Goal: Information Seeking & Learning: Learn about a topic

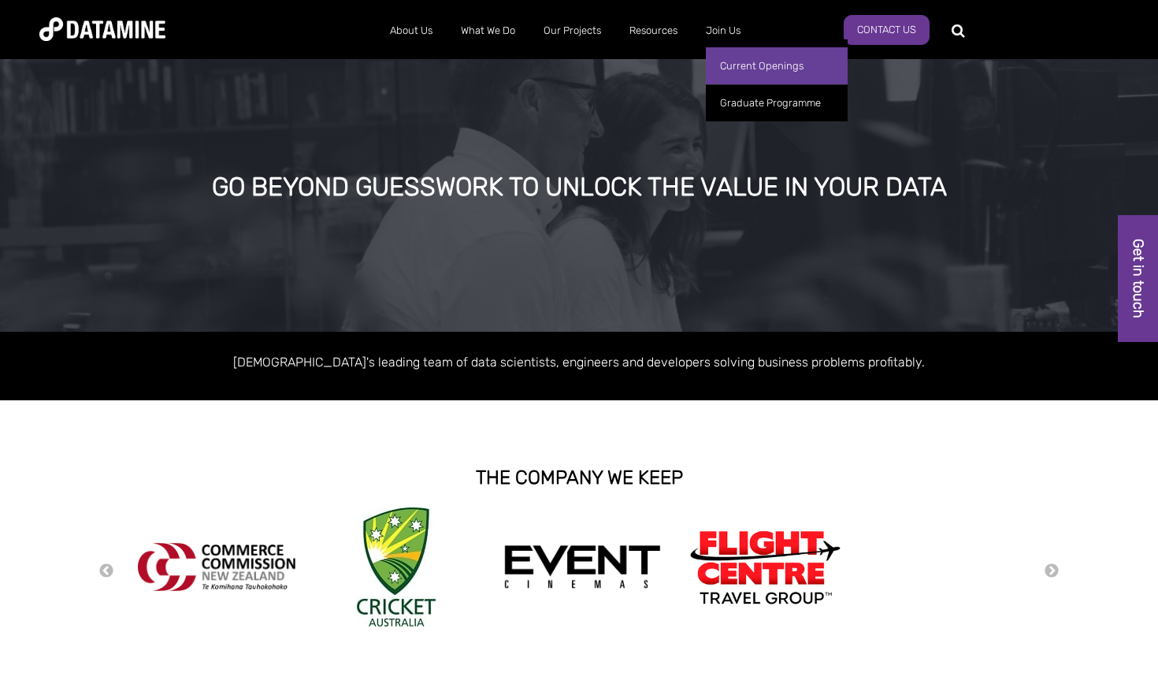
click at [507, 67] on link "Current Openings" at bounding box center [777, 65] width 142 height 37
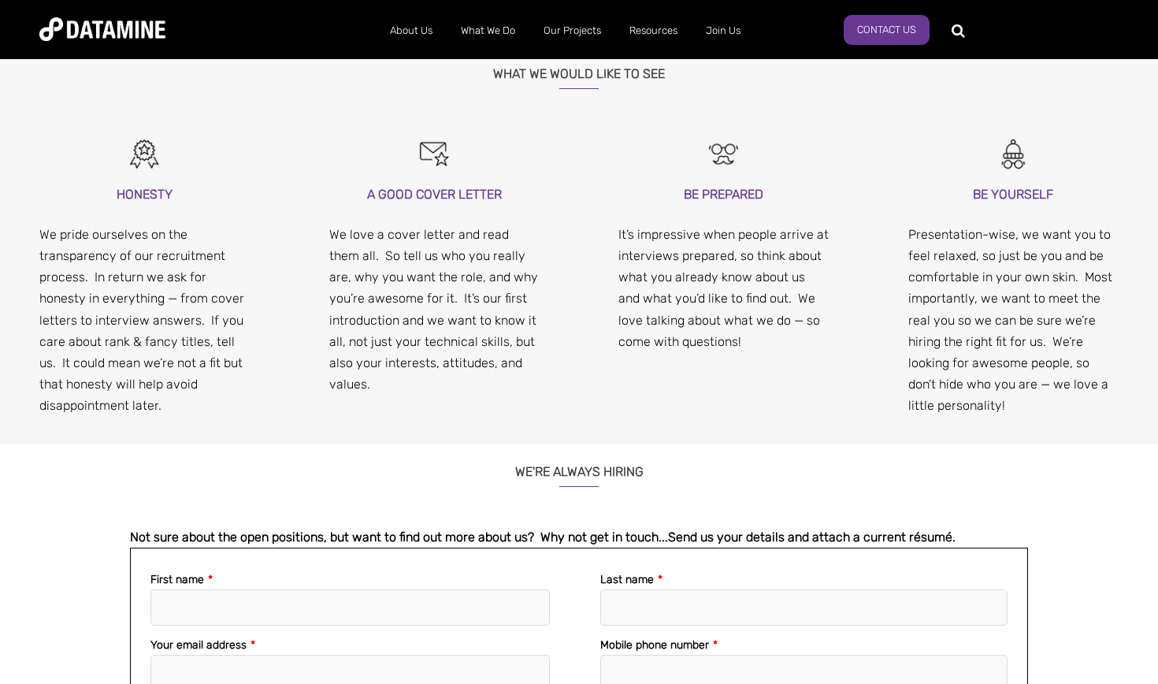
scroll to position [1524, 0]
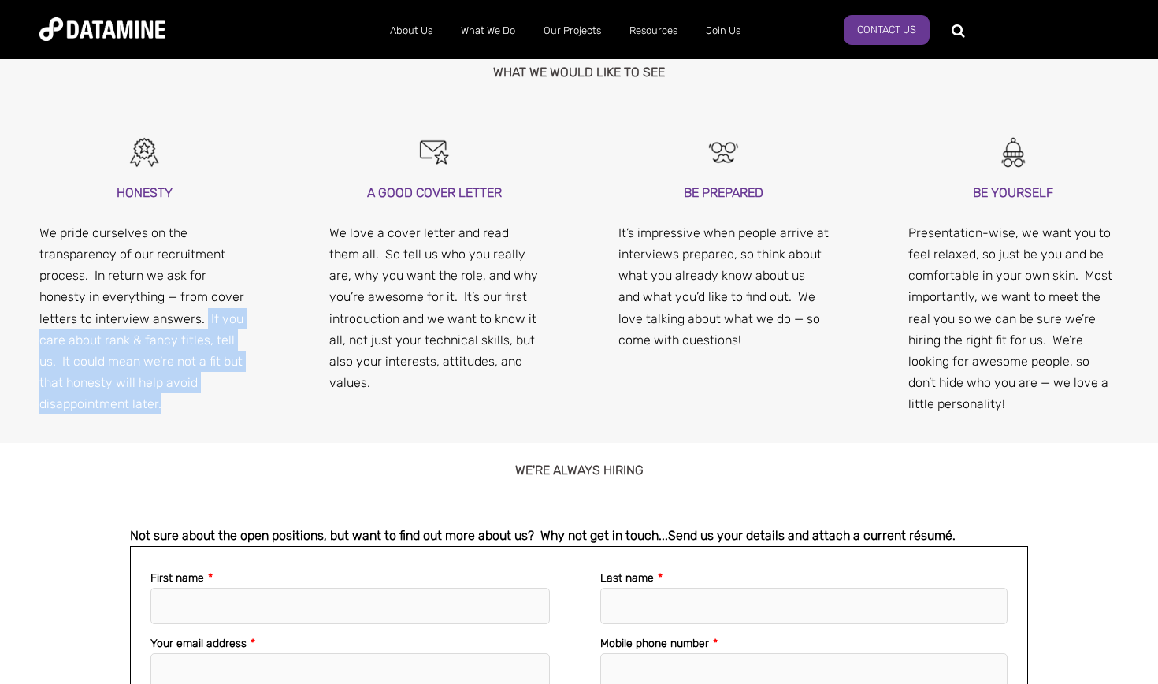
drag, startPoint x: 202, startPoint y: 315, endPoint x: 197, endPoint y: 395, distance: 79.7
click at [197, 396] on p "We pride ourselves on the transparency of our recruitment process. In return we…" at bounding box center [144, 318] width 211 height 193
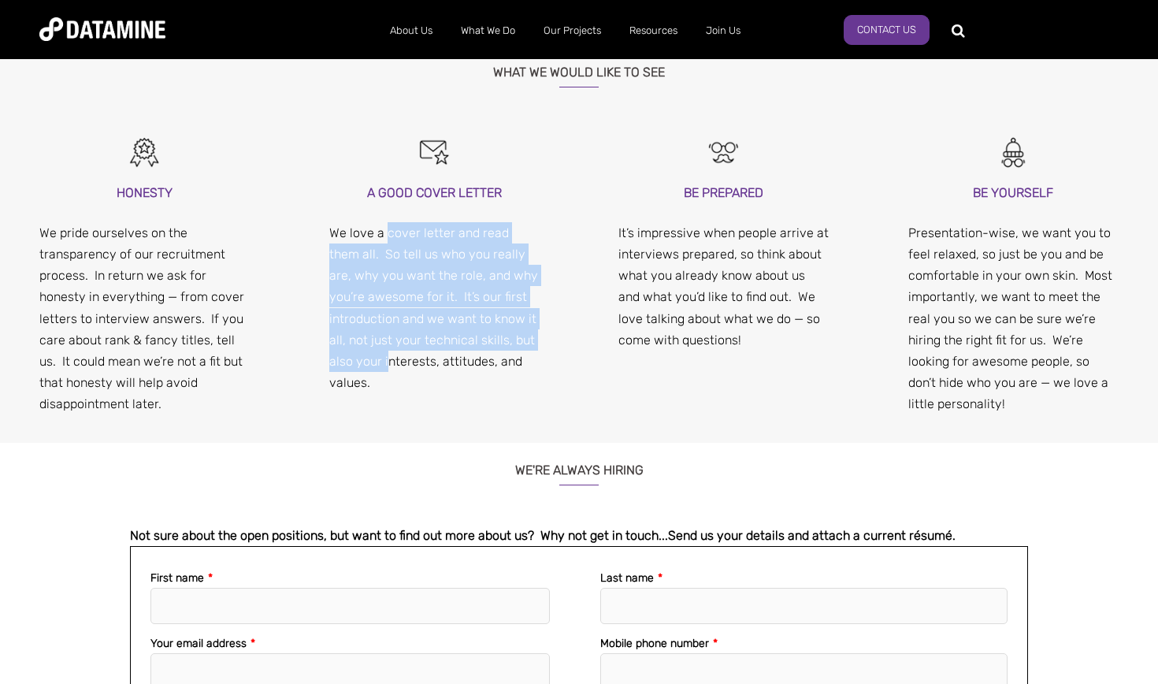
drag, startPoint x: 388, startPoint y: 224, endPoint x: 388, endPoint y: 343, distance: 119.0
click at [388, 343] on p "We love a cover letter and read them all. So tell us who you really are, why yo…" at bounding box center [434, 308] width 211 height 172
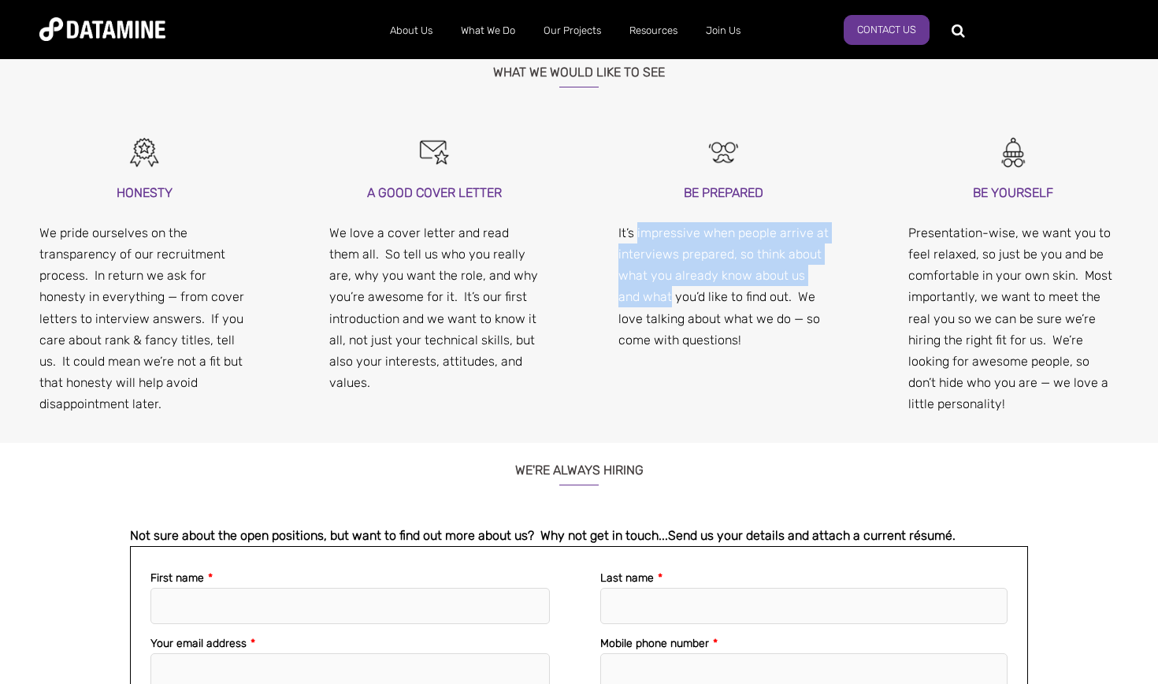
drag, startPoint x: 639, startPoint y: 232, endPoint x: 646, endPoint y: 282, distance: 50.9
click at [646, 284] on p "It’s impressive when people arrive at interviews prepared, so think about what …" at bounding box center [724, 286] width 211 height 128
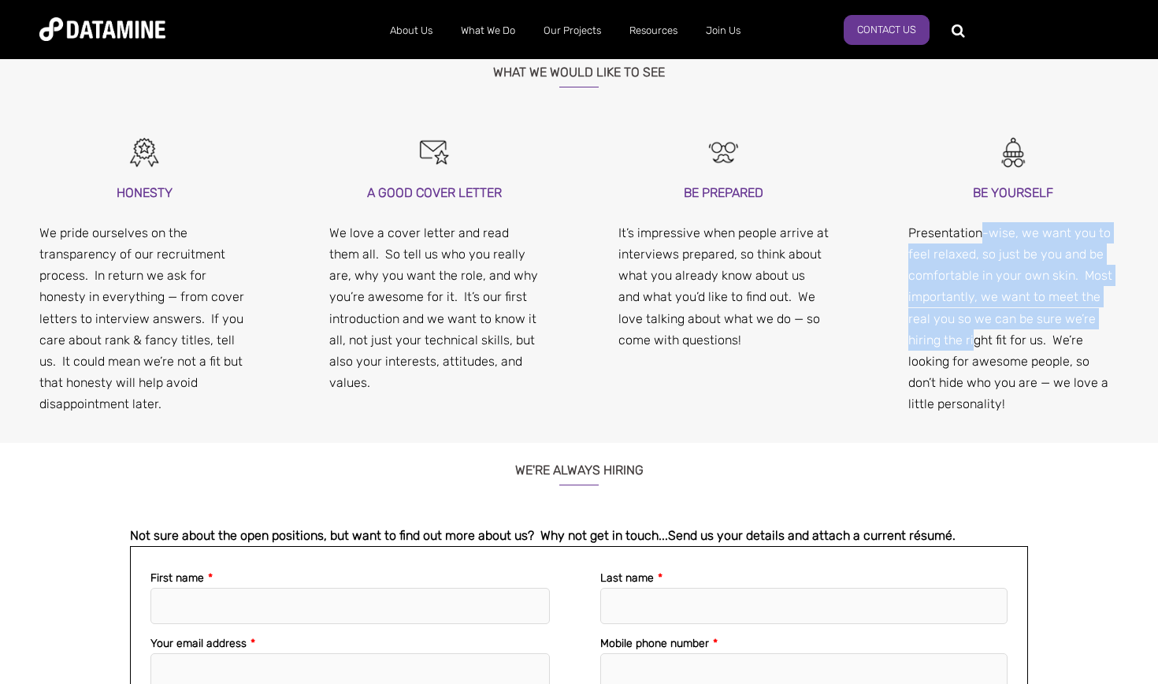
drag, startPoint x: 982, startPoint y: 229, endPoint x: 973, endPoint y: 334, distance: 106.0
click at [973, 336] on p "Presentation-wise, we want you to feel relaxed, so just be you and be comfortab…" at bounding box center [1014, 318] width 211 height 193
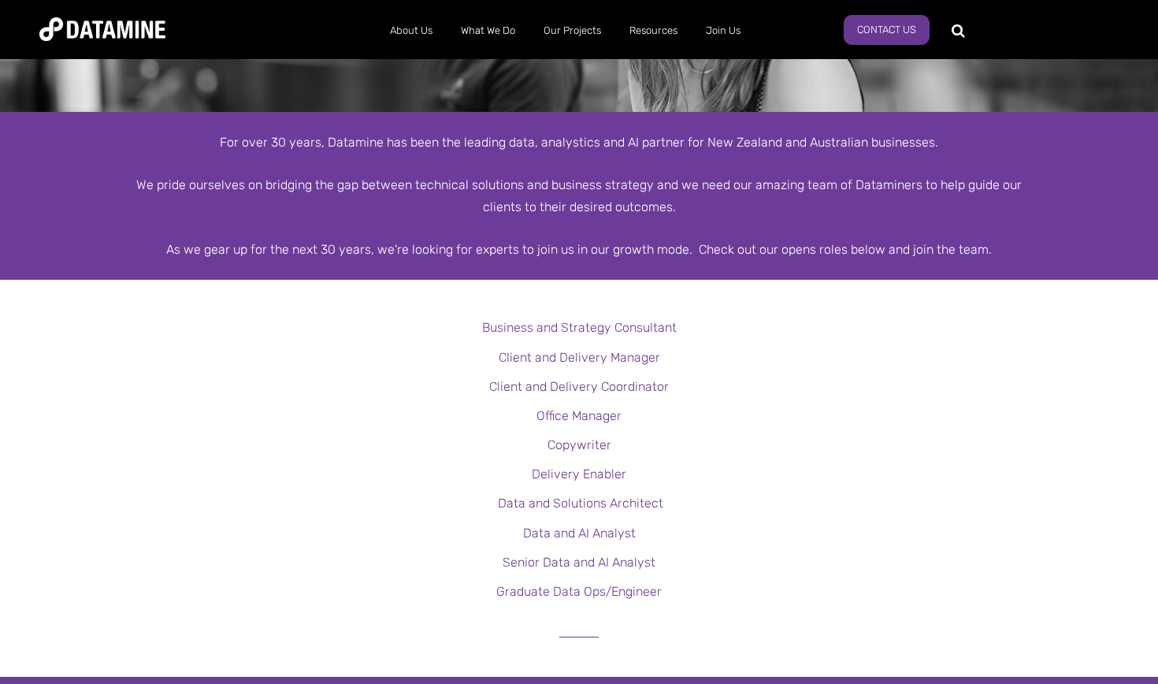
scroll to position [244, 0]
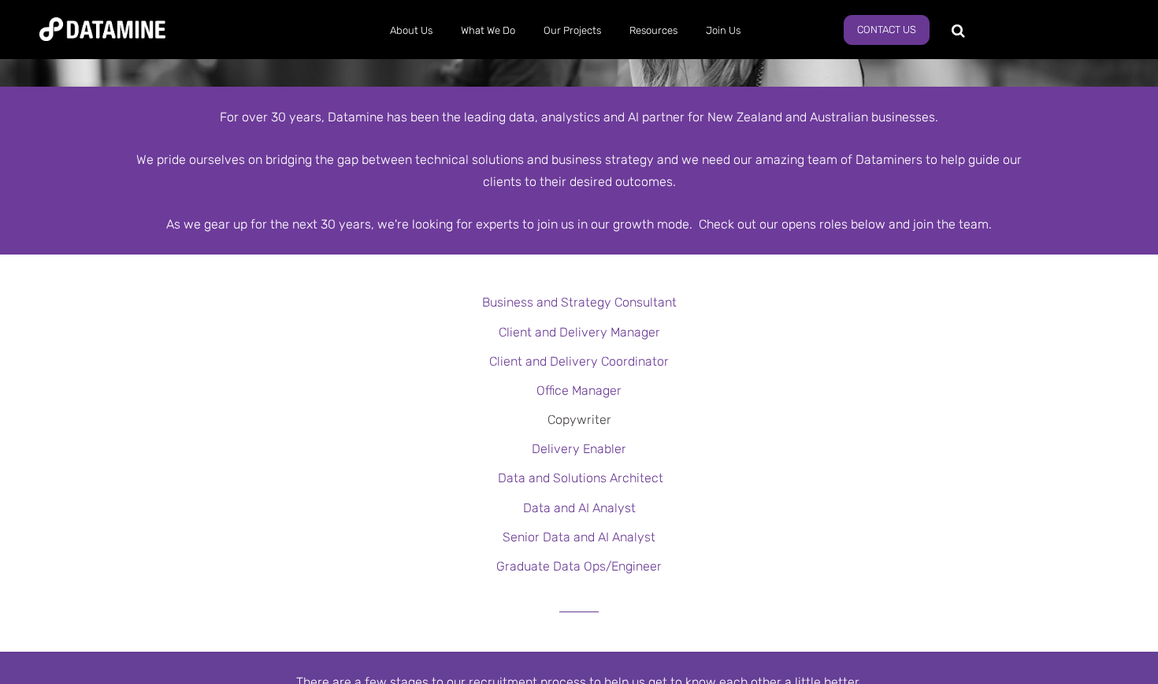
click at [575, 419] on link "Copywriter" at bounding box center [580, 419] width 64 height 15
